Goal: Navigation & Orientation: Find specific page/section

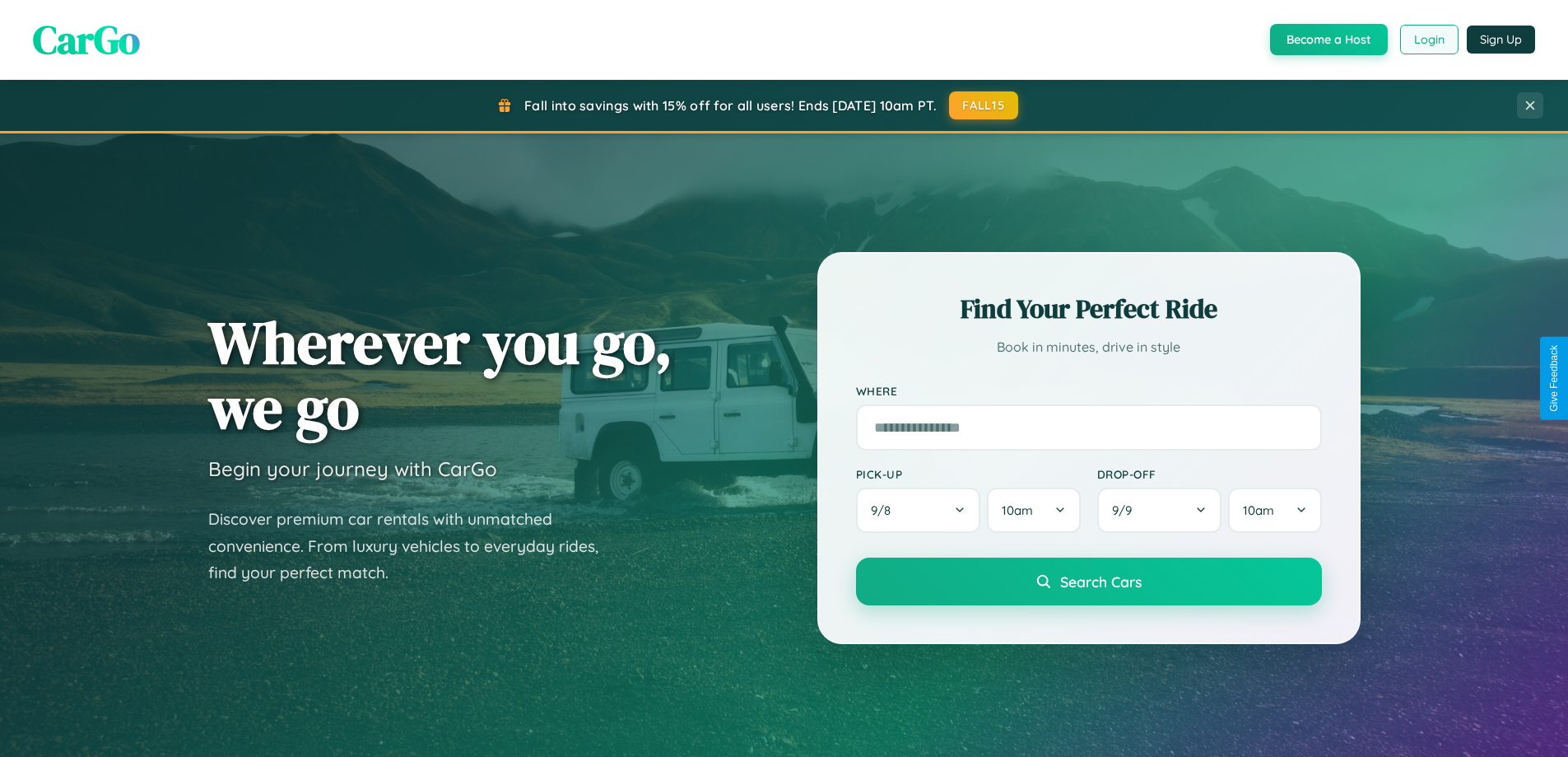
click at [1428, 40] on button "Login" at bounding box center [1429, 39] width 58 height 30
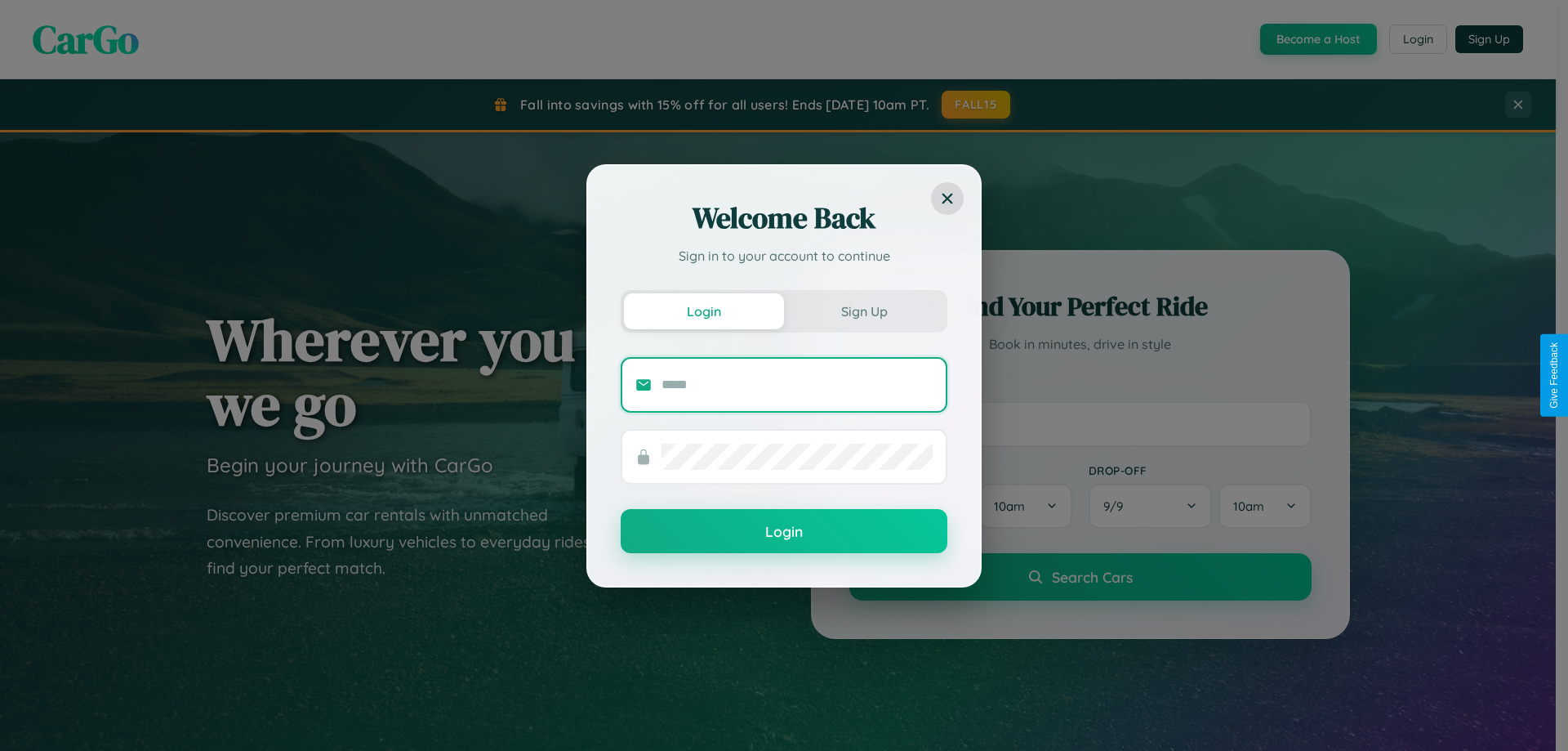
click at [797, 384] on input "text" at bounding box center [798, 385] width 272 height 26
type input "**********"
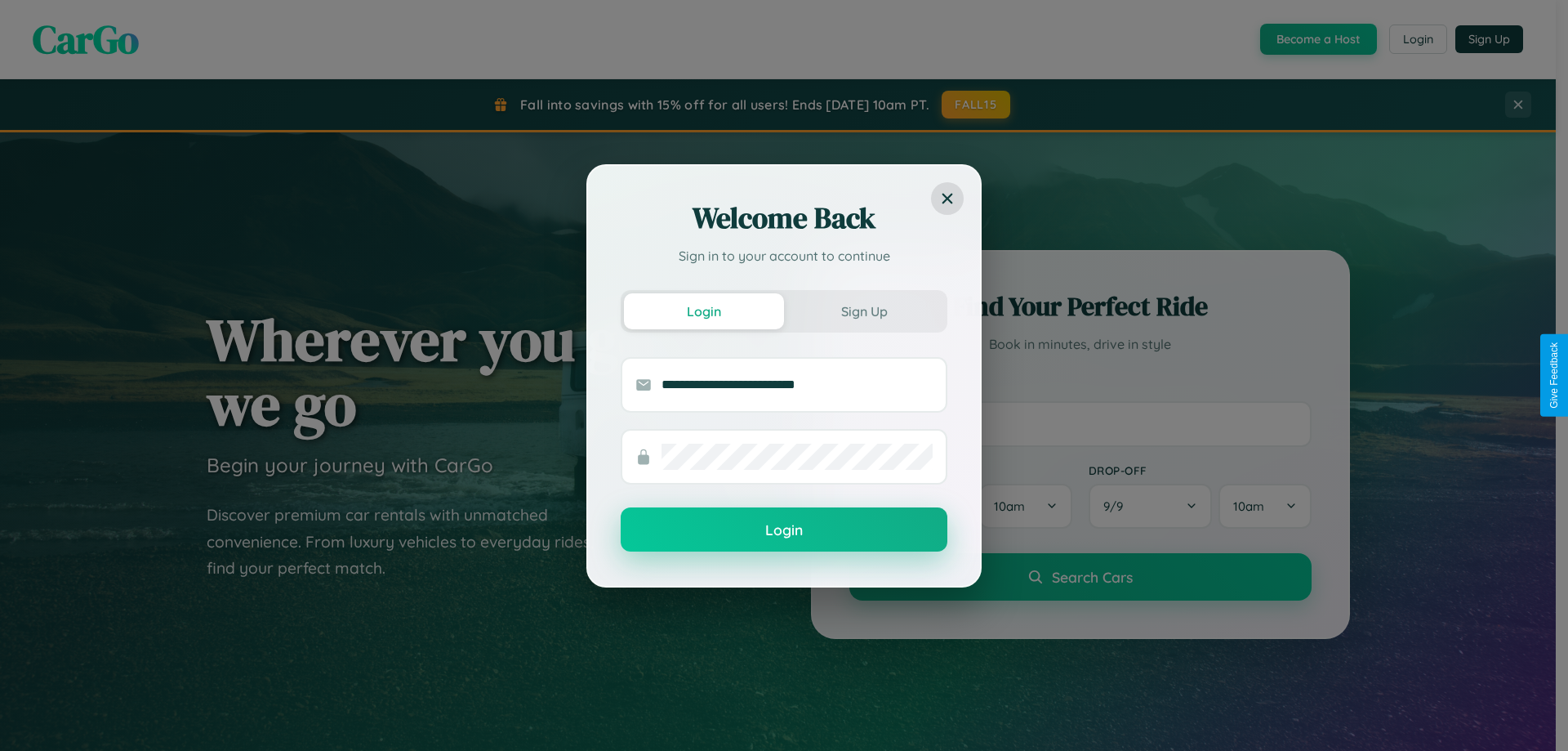
click at [784, 531] on button "Login" at bounding box center [784, 529] width 327 height 44
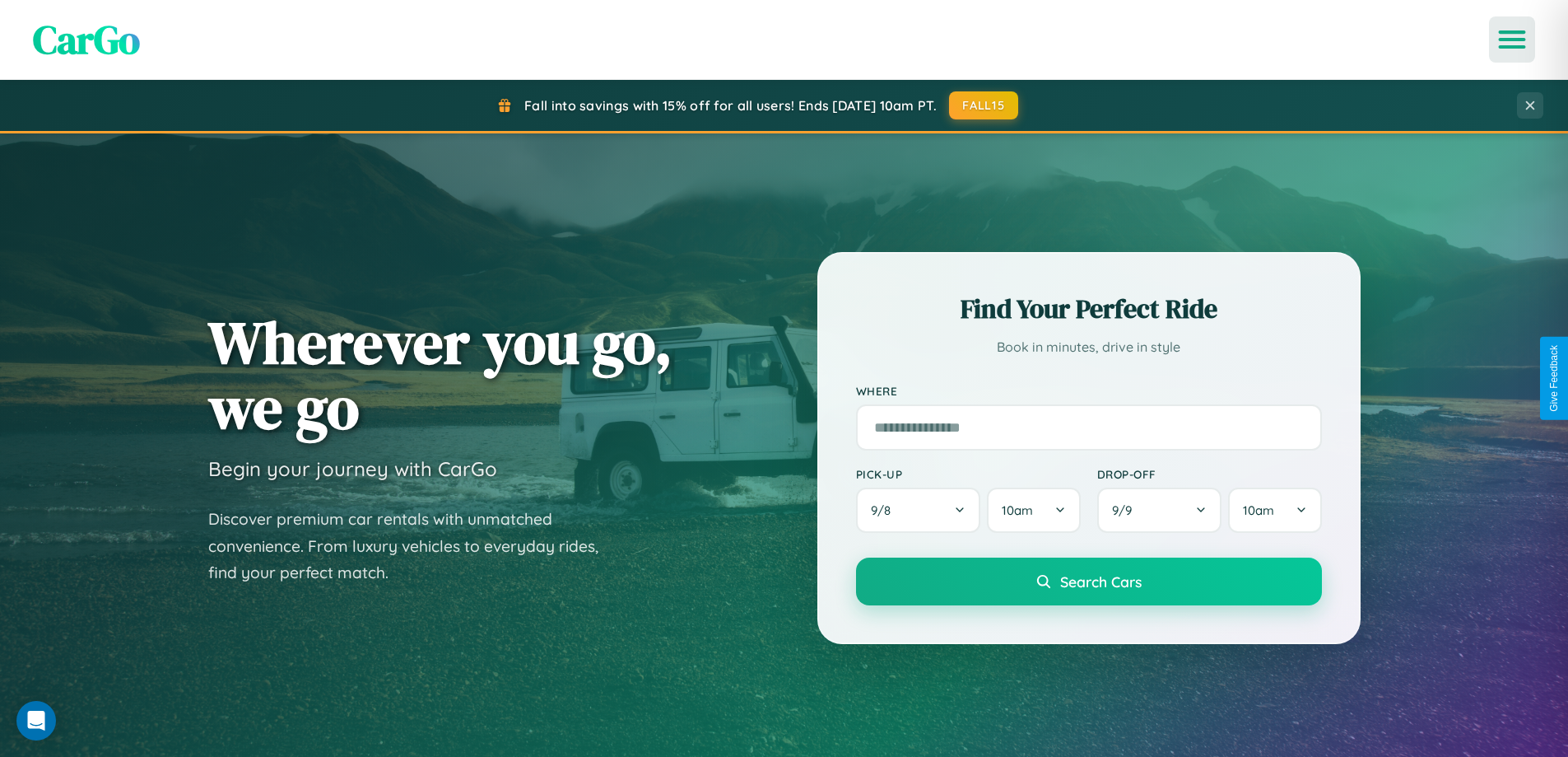
click at [1512, 40] on icon "Open menu" at bounding box center [1512, 40] width 24 height 15
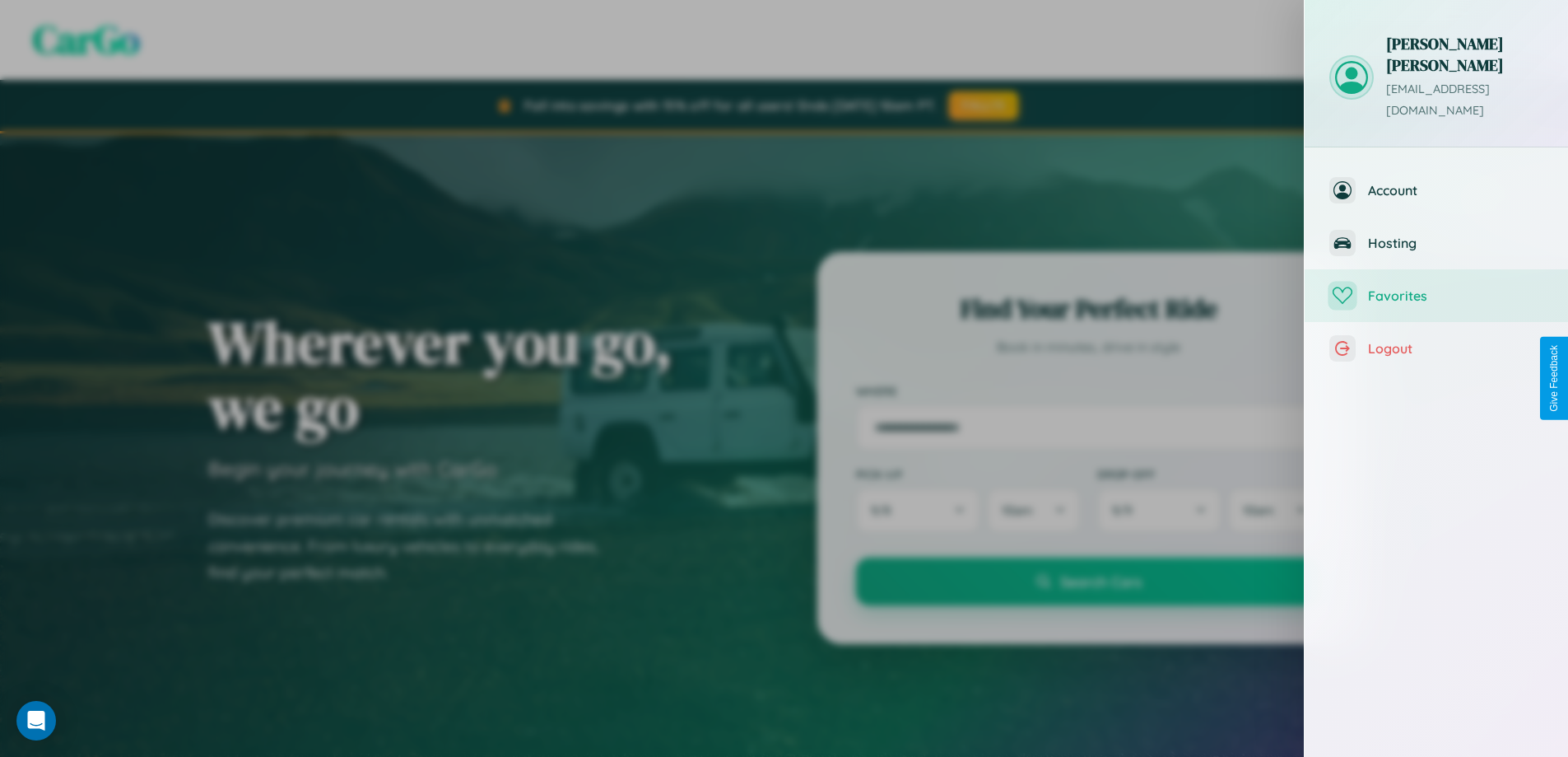
click at [1436, 287] on span "Favorites" at bounding box center [1456, 295] width 176 height 16
